Goal: Task Accomplishment & Management: Manage account settings

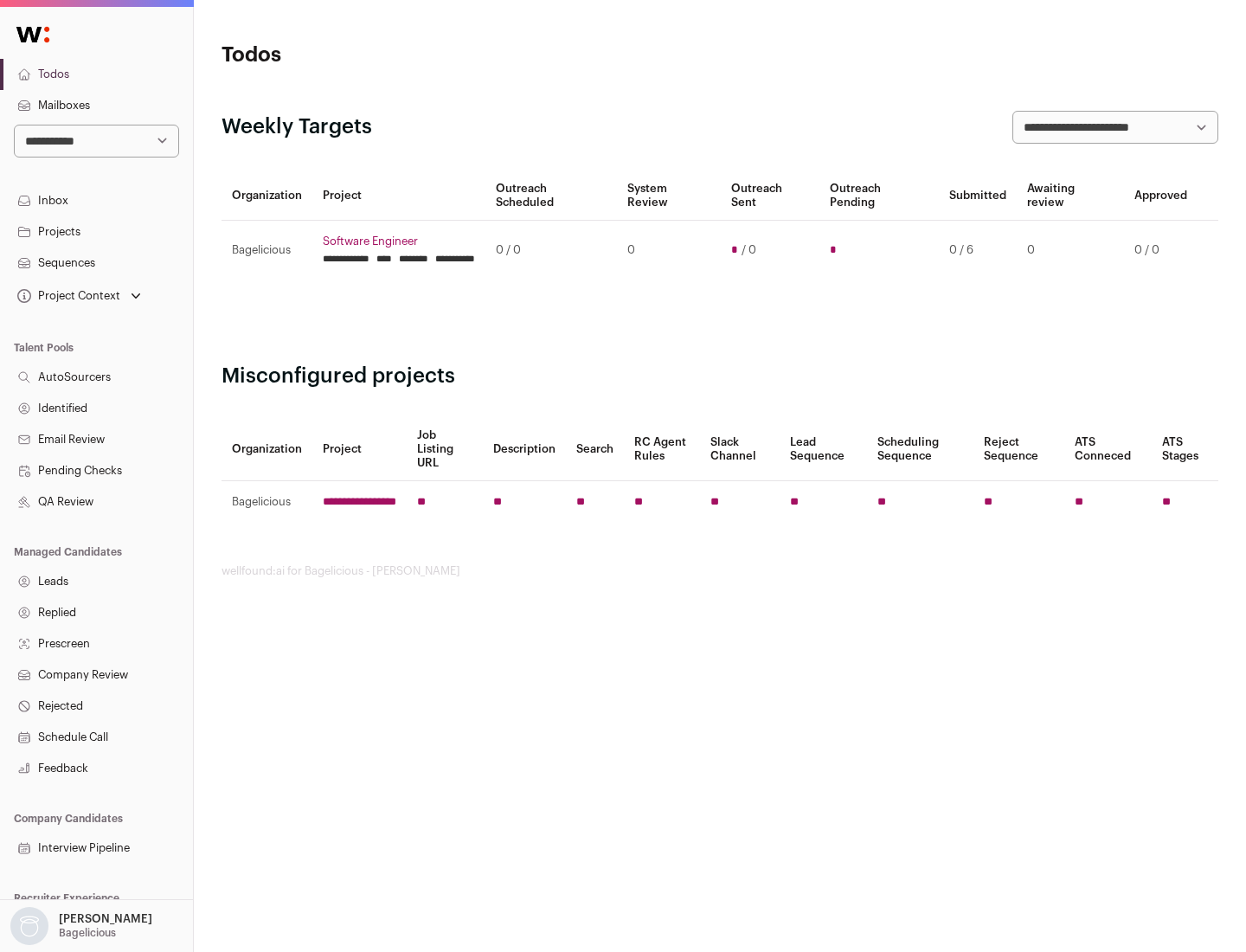
click at [96, 231] on link "Projects" at bounding box center [96, 232] width 193 height 31
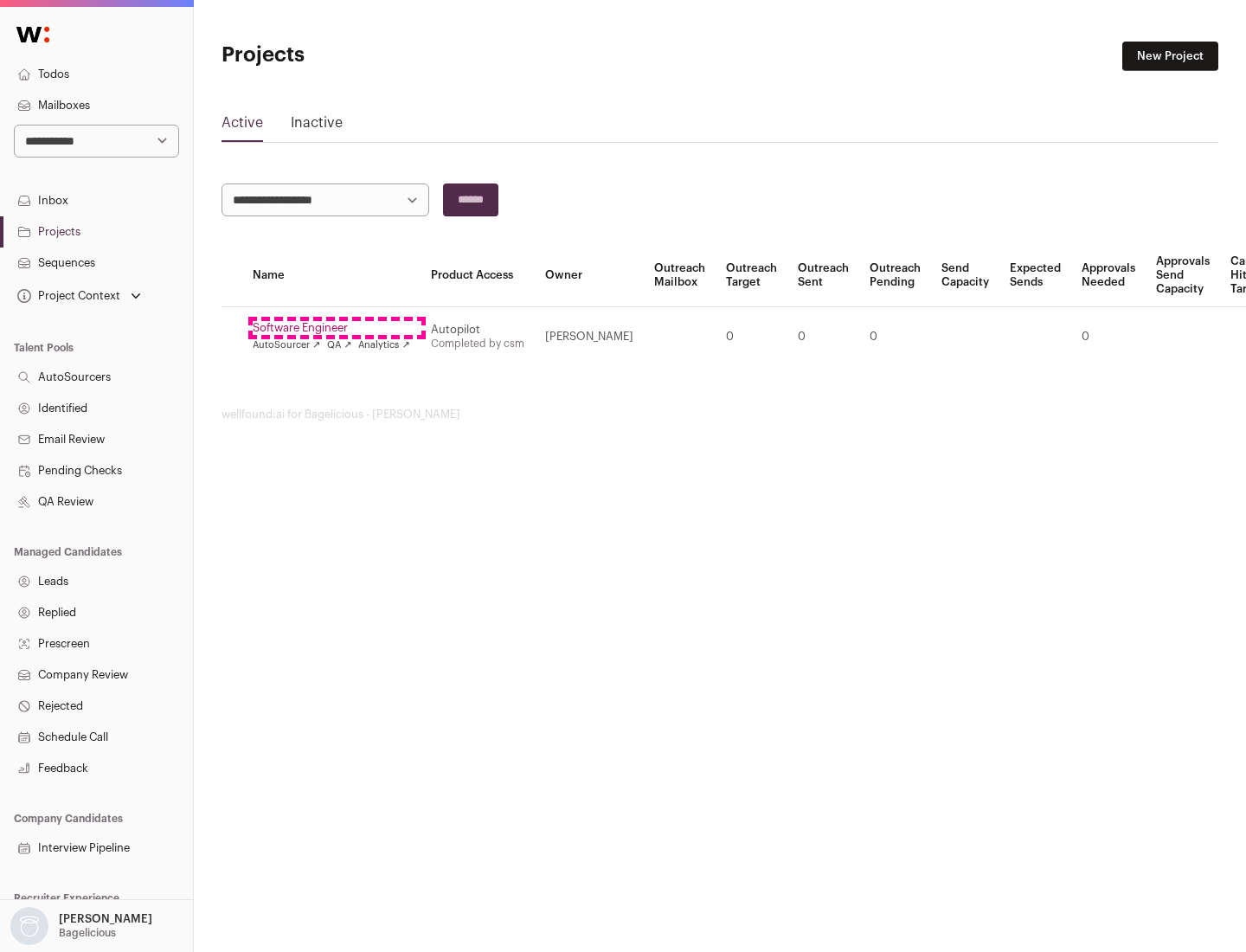
click at [336, 328] on link "Software Engineer" at bounding box center [331, 327] width 157 height 14
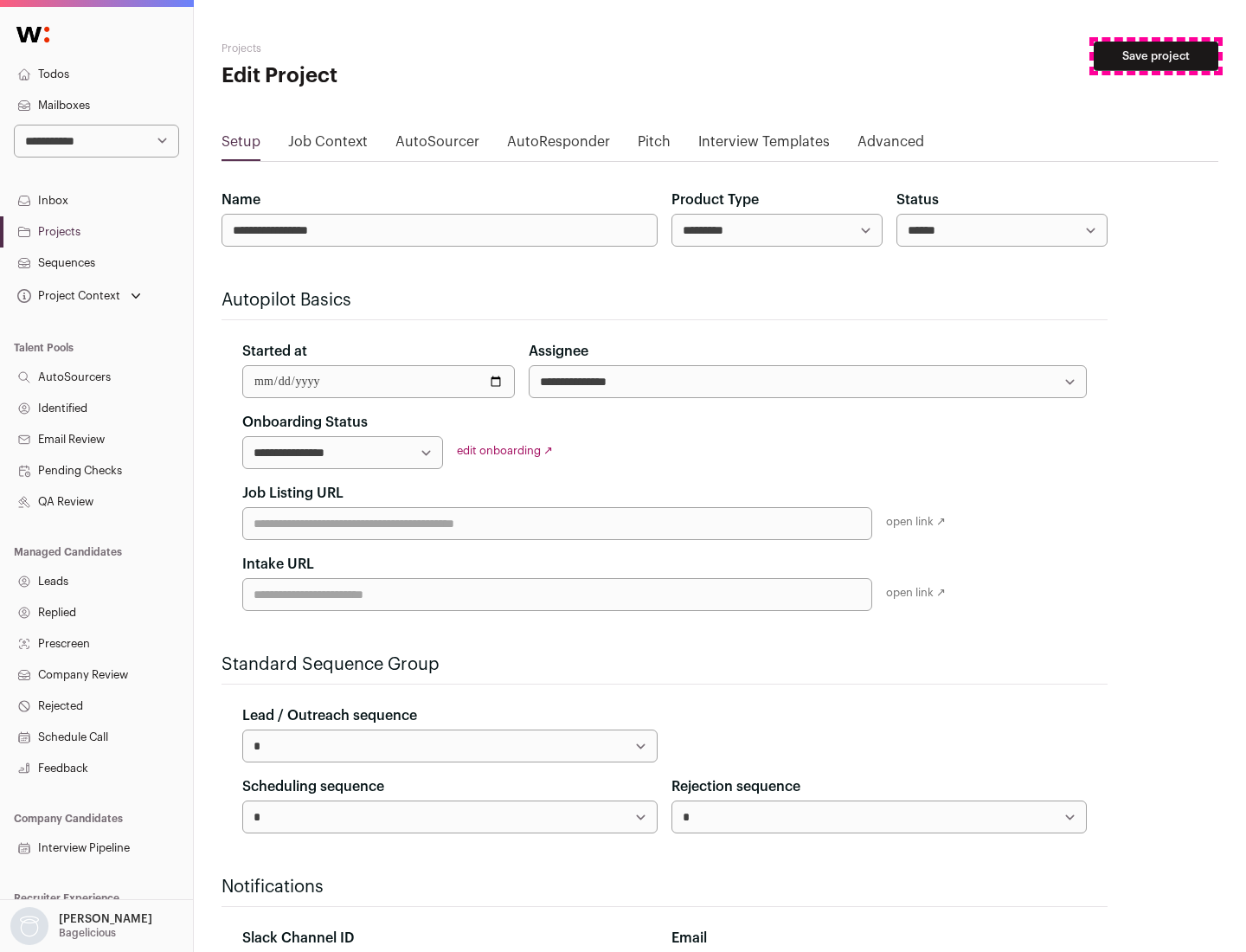
click at [1156, 56] on button "Save project" at bounding box center [1156, 56] width 124 height 29
